Goal: Check status: Verify the current state of an ongoing process or item

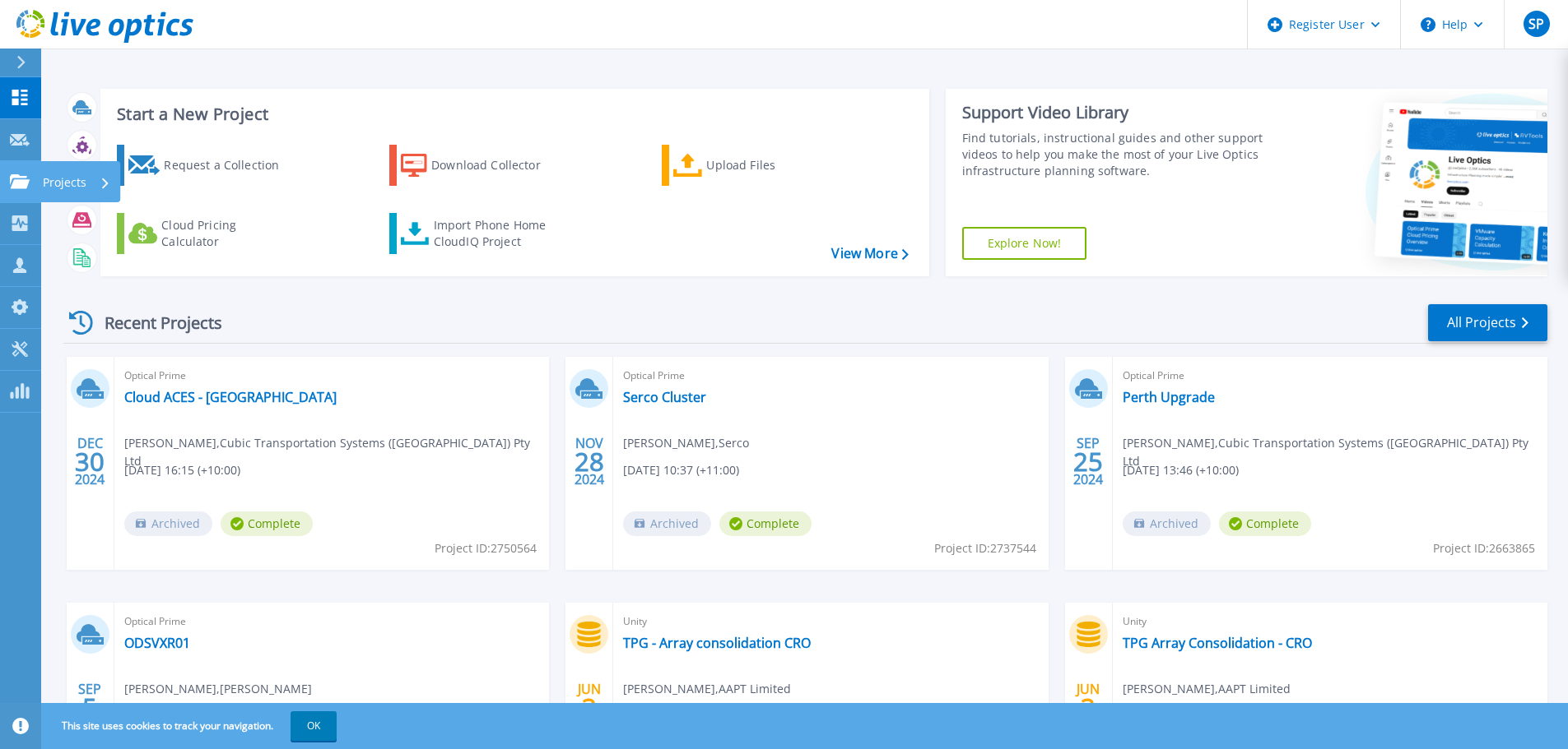
click at [17, 188] on icon at bounding box center [20, 181] width 20 height 14
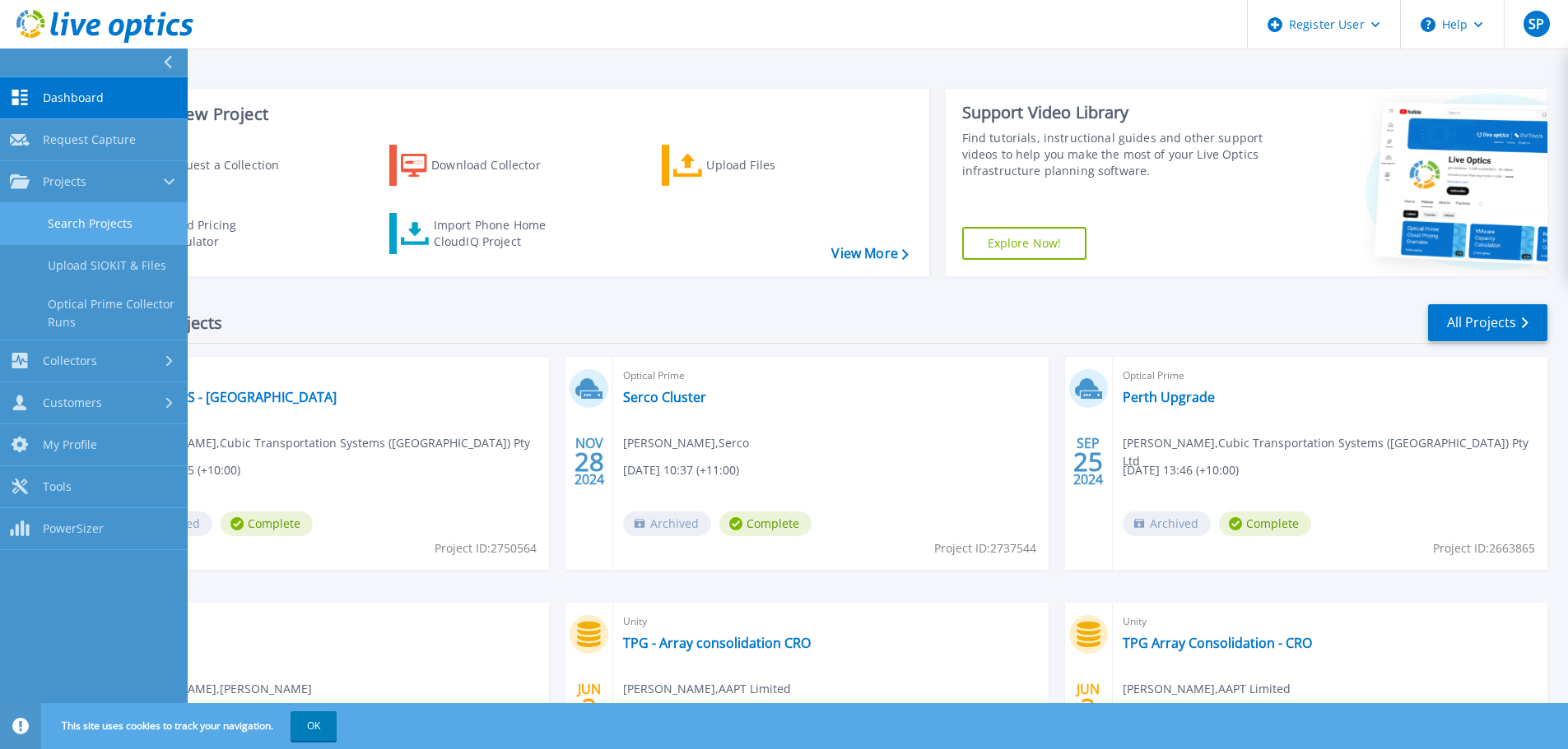
click at [103, 222] on link "Search Projects" at bounding box center [94, 224] width 188 height 42
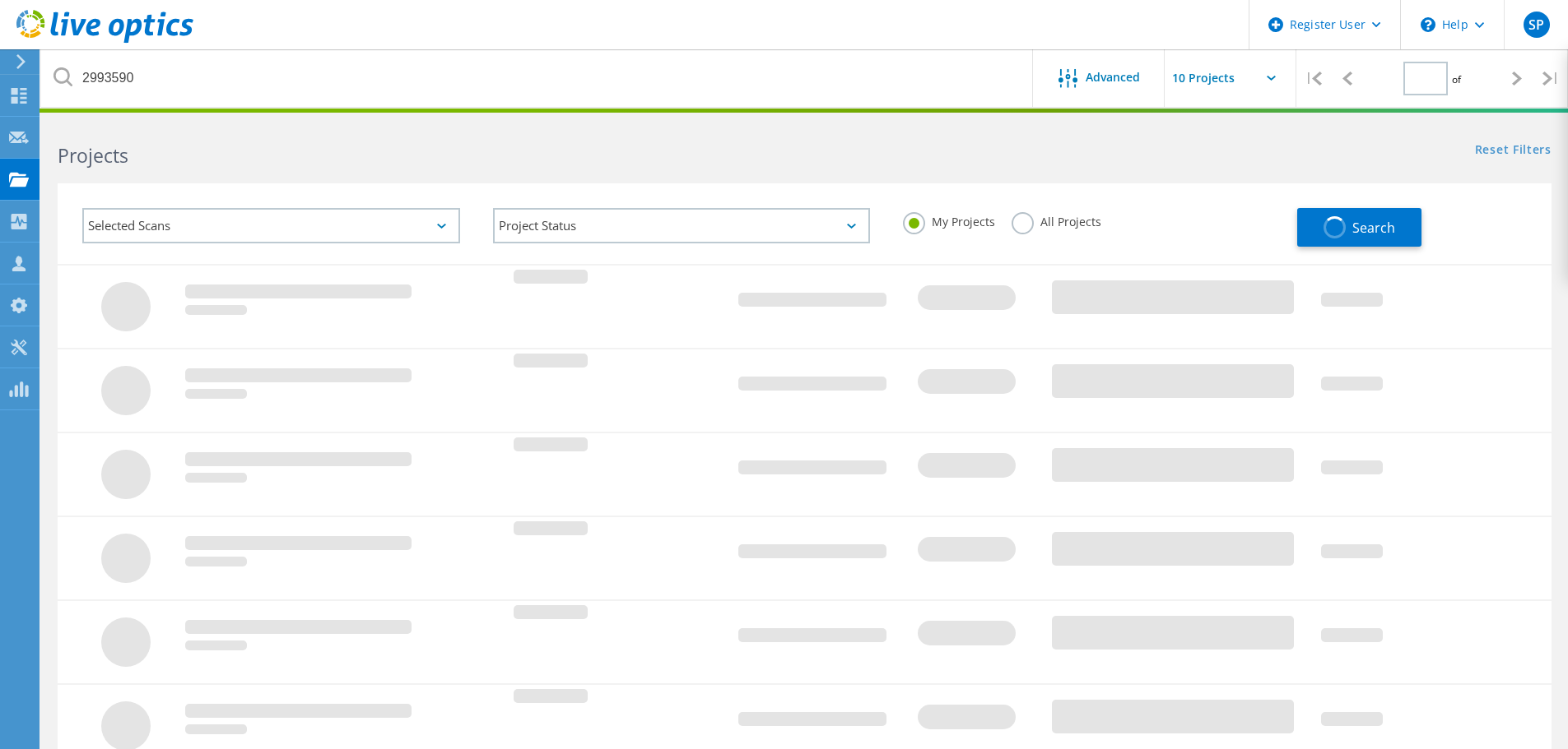
type input "1"
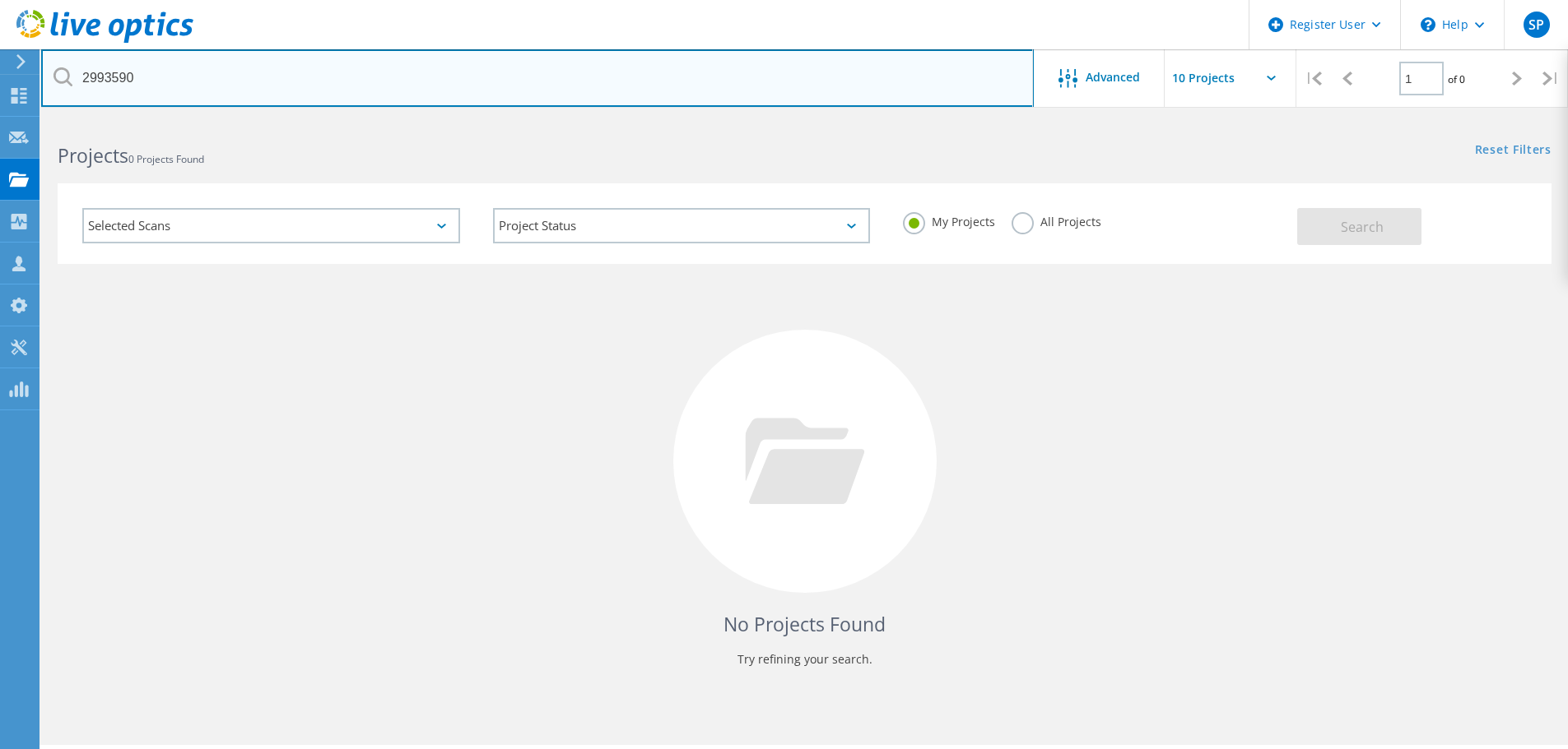
click at [609, 90] on input "2993590" at bounding box center [538, 78] width 993 height 57
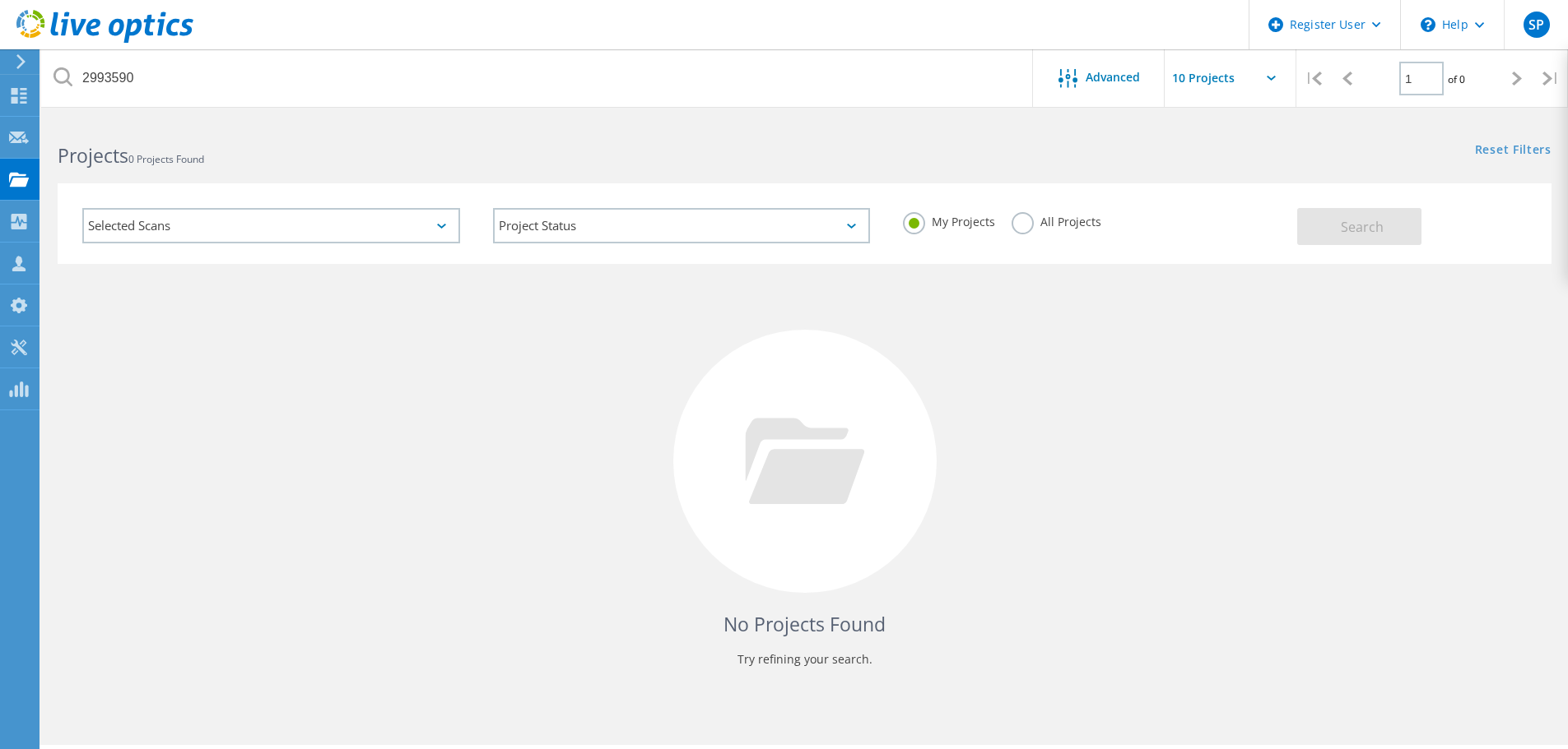
click at [1016, 227] on label "All Projects" at bounding box center [1056, 221] width 90 height 16
click at [0, 0] on input "All Projects" at bounding box center [0, 0] width 0 height 0
click at [1341, 232] on span "Search" at bounding box center [1361, 227] width 43 height 18
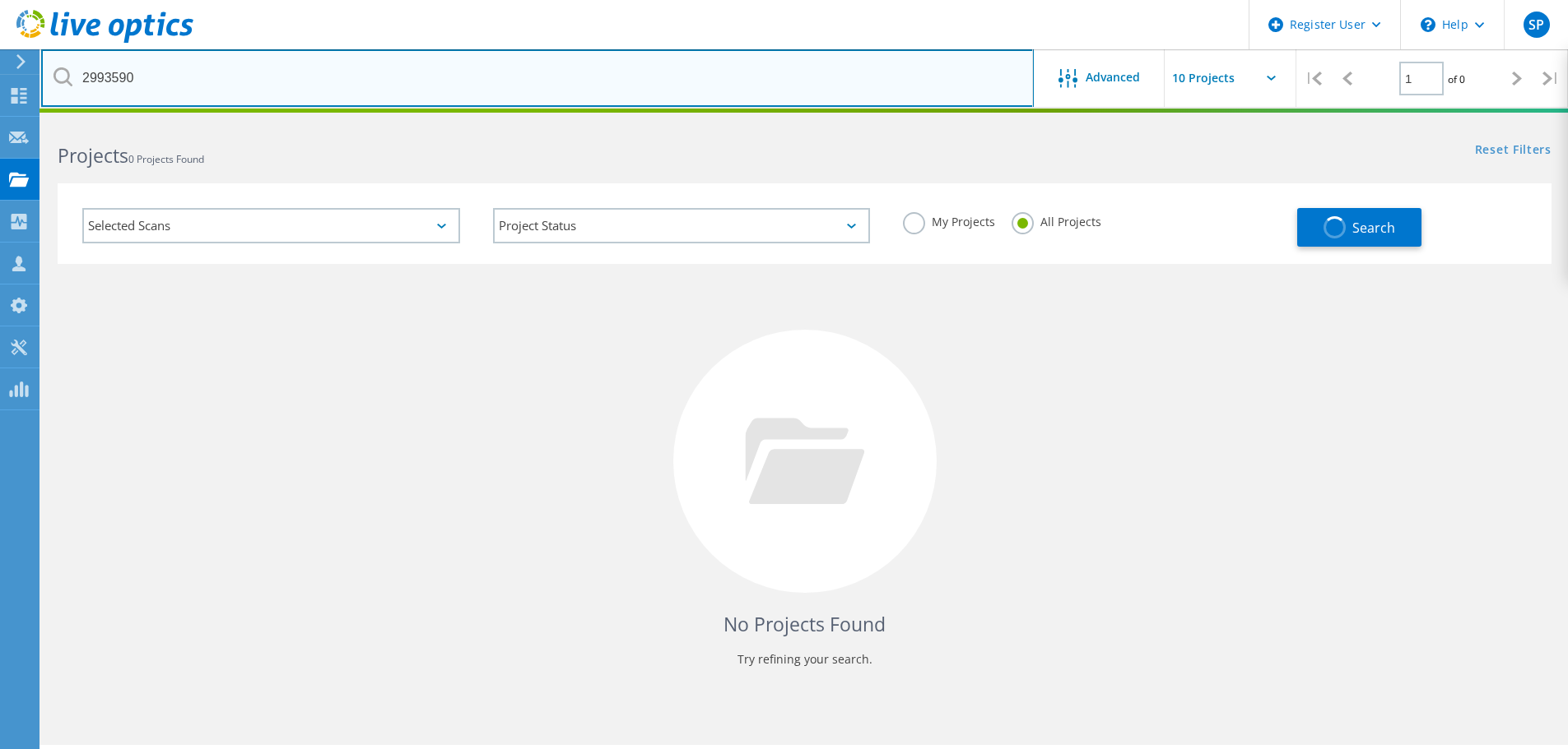
click at [593, 79] on input "2993590" at bounding box center [538, 78] width 993 height 57
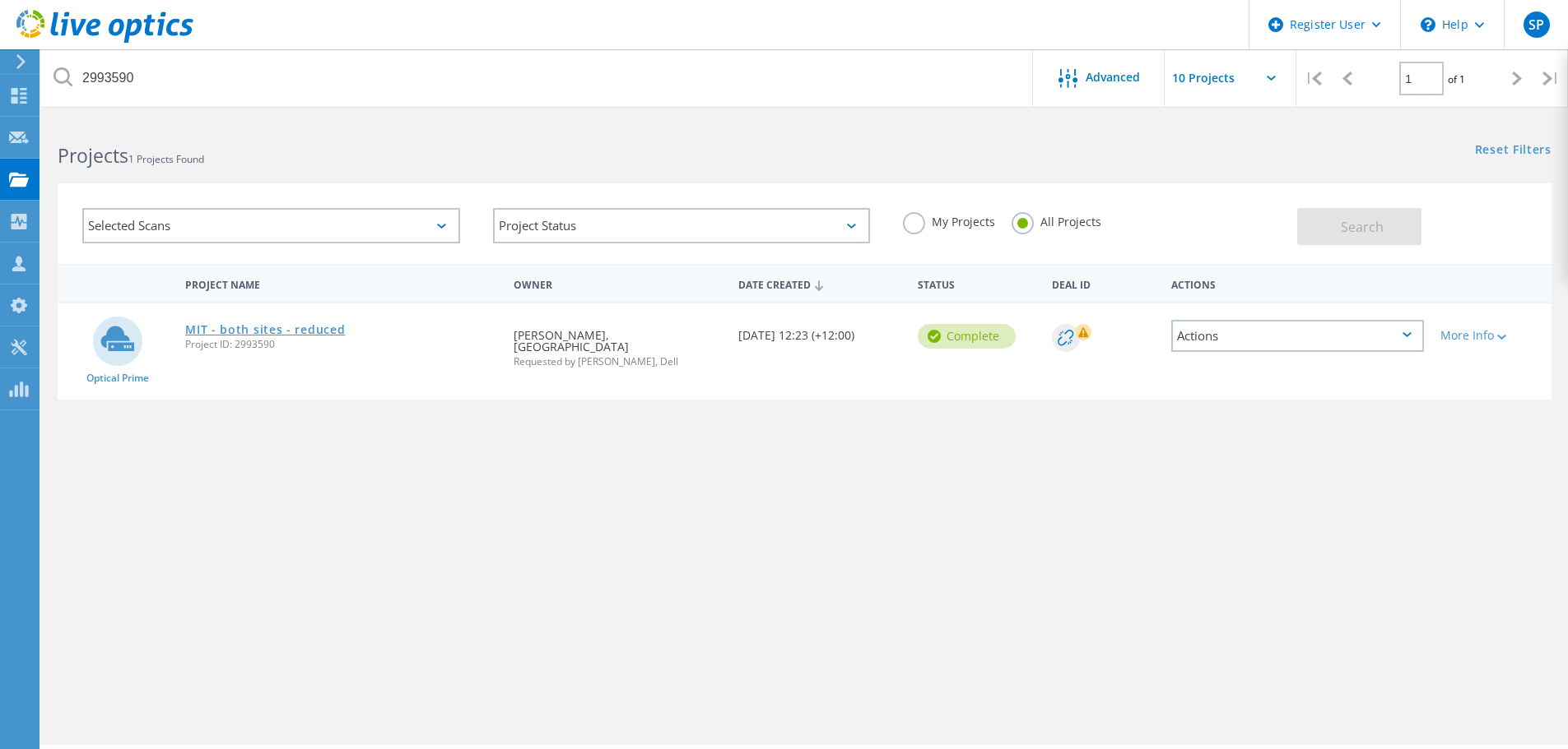
click at [282, 329] on link "MIT - both sites - reduced" at bounding box center [264, 330] width 159 height 12
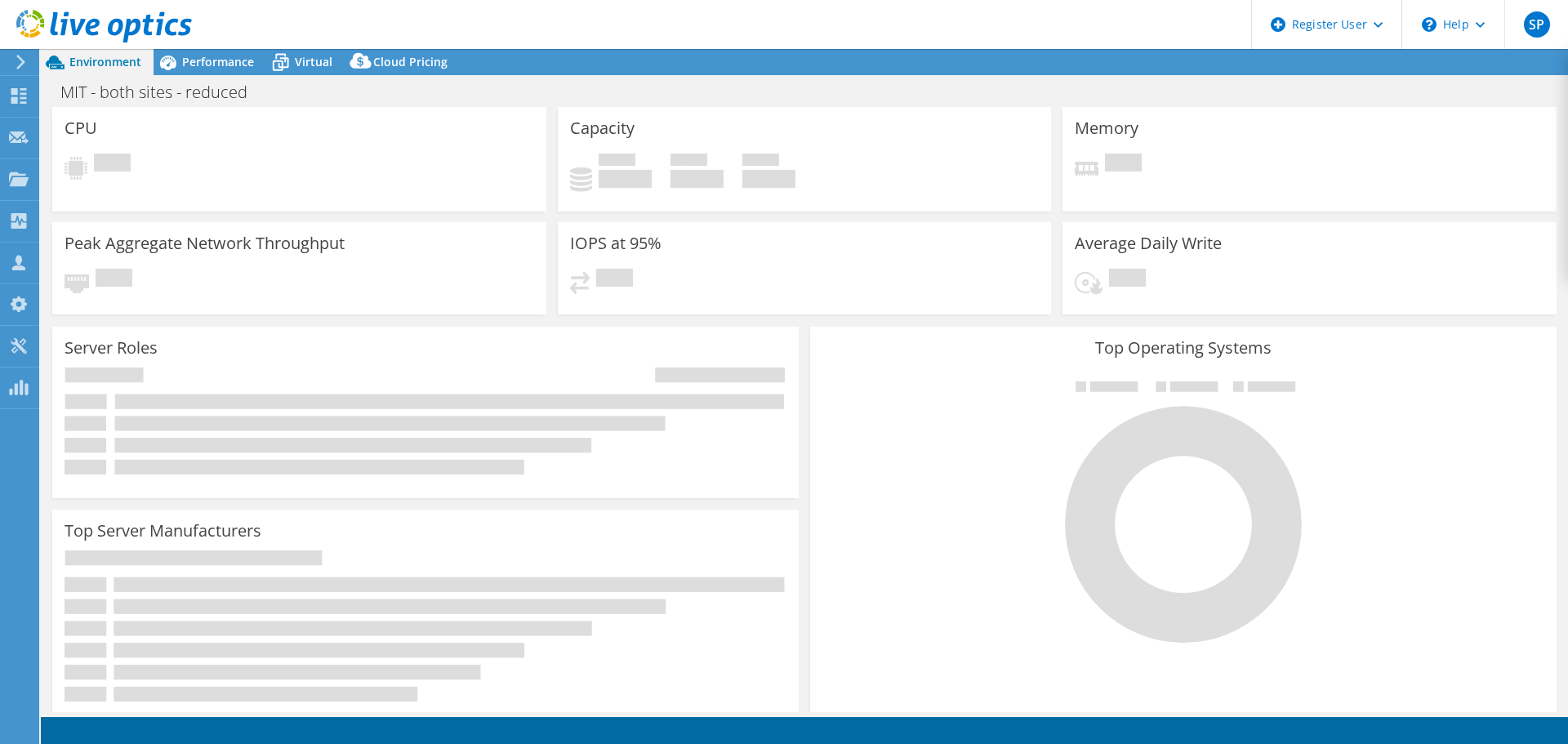
select select "[GEOGRAPHIC_DATA]"
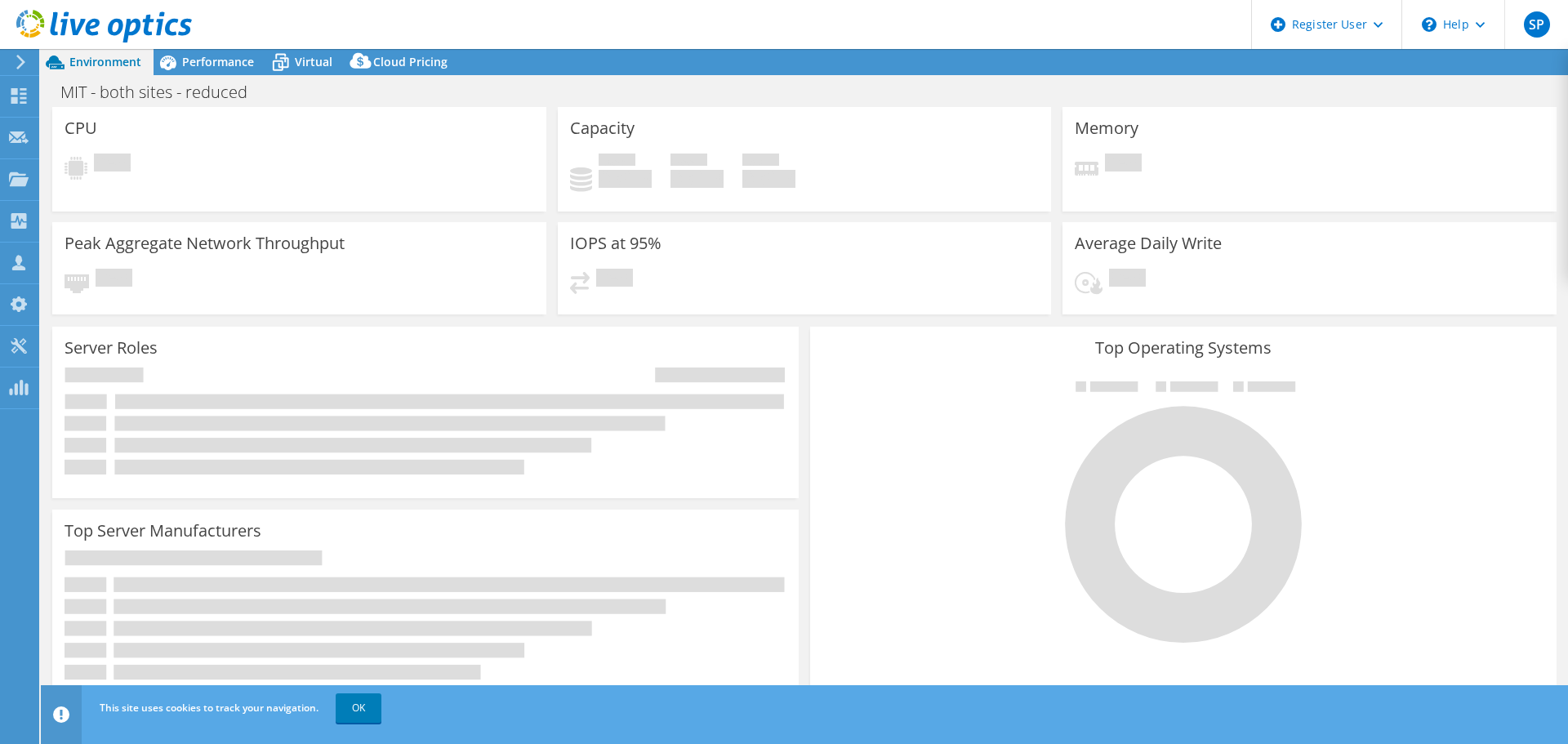
select select "[GEOGRAPHIC_DATA]"
select select "USD"
